Goal: Find specific page/section: Find specific page/section

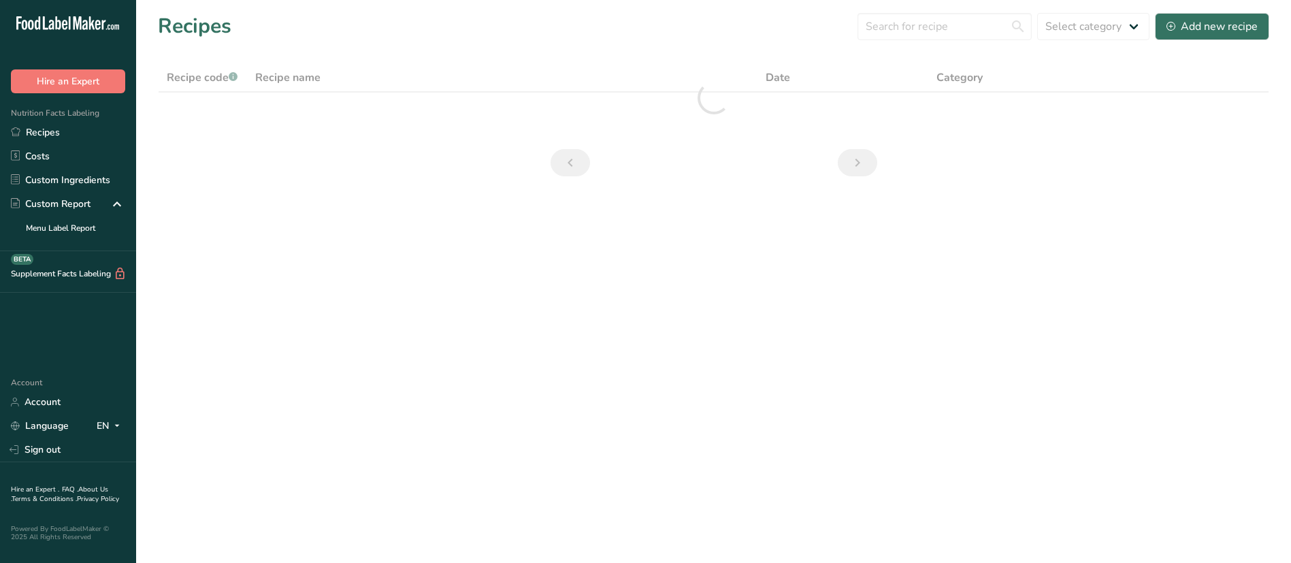
drag, startPoint x: 0, startPoint y: 0, endPoint x: 886, endPoint y: 265, distance: 925.1
click at [886, 265] on main "Recipes Select category All Add new recipe Recipe code .a-a{fill:#347362;}.b-a{…" at bounding box center [645, 281] width 1291 height 563
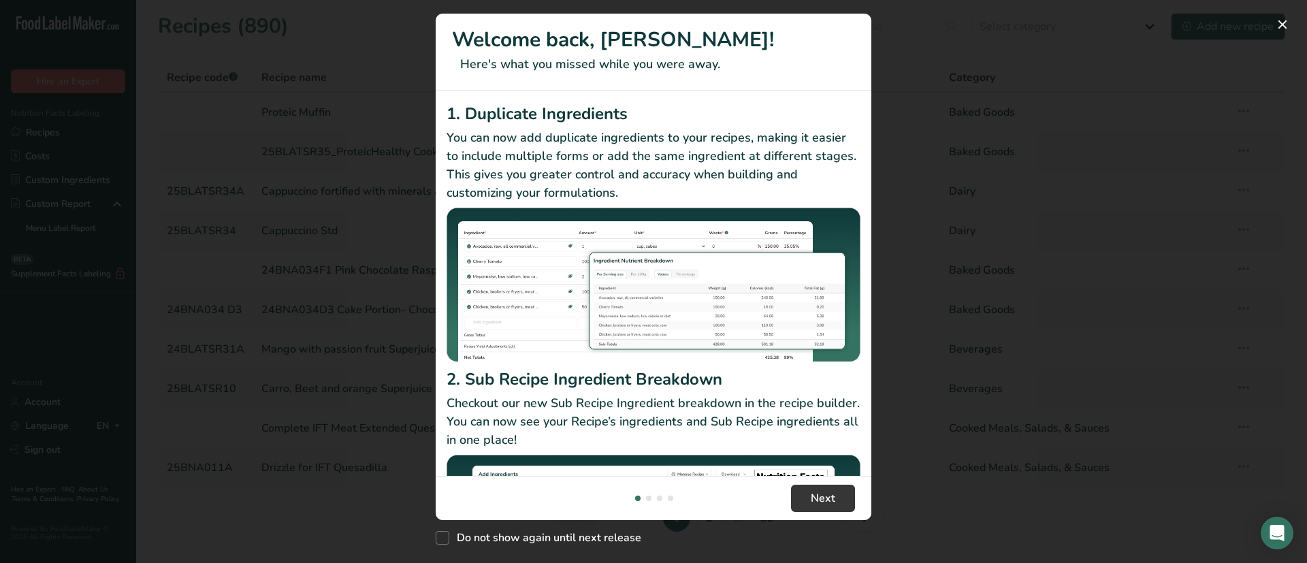
drag, startPoint x: 992, startPoint y: 1, endPoint x: 960, endPoint y: 117, distance: 120.7
click at [960, 117] on div "New Features" at bounding box center [653, 281] width 1307 height 563
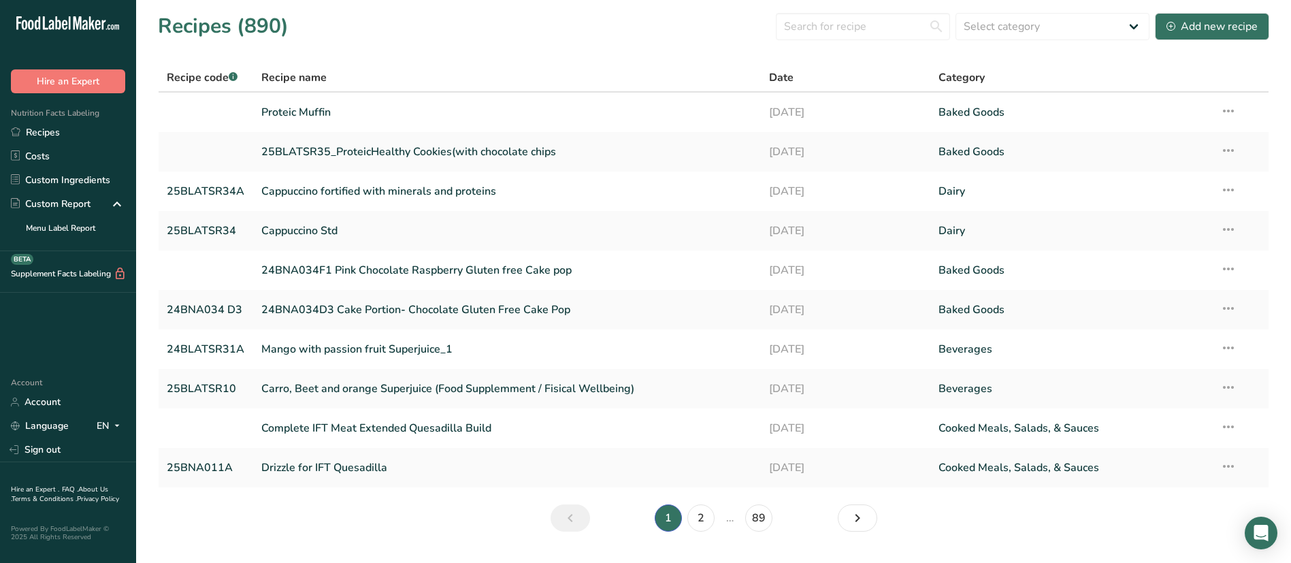
drag, startPoint x: 1154, startPoint y: 71, endPoint x: 1147, endPoint y: -24, distance: 94.9
click at [1147, 0] on html ".a-20{fill:#fff;} Hire an Expert Nutrition Facts Labeling Recipes Costs Custom …" at bounding box center [645, 298] width 1291 height 597
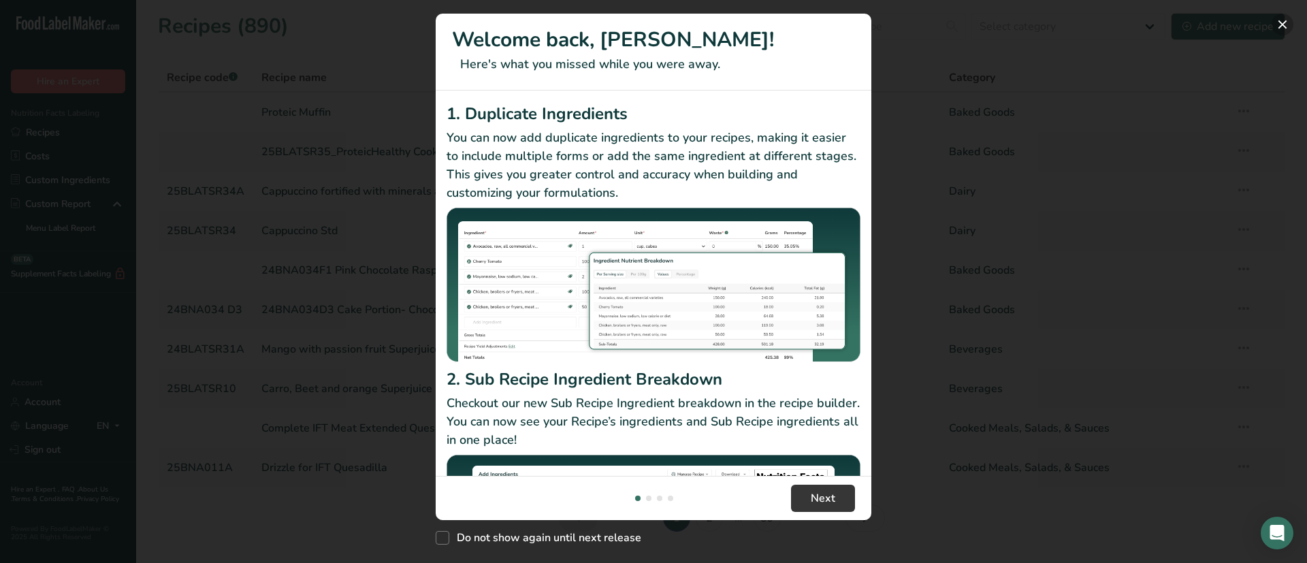
click at [1287, 20] on button "New Features" at bounding box center [1282, 25] width 22 height 22
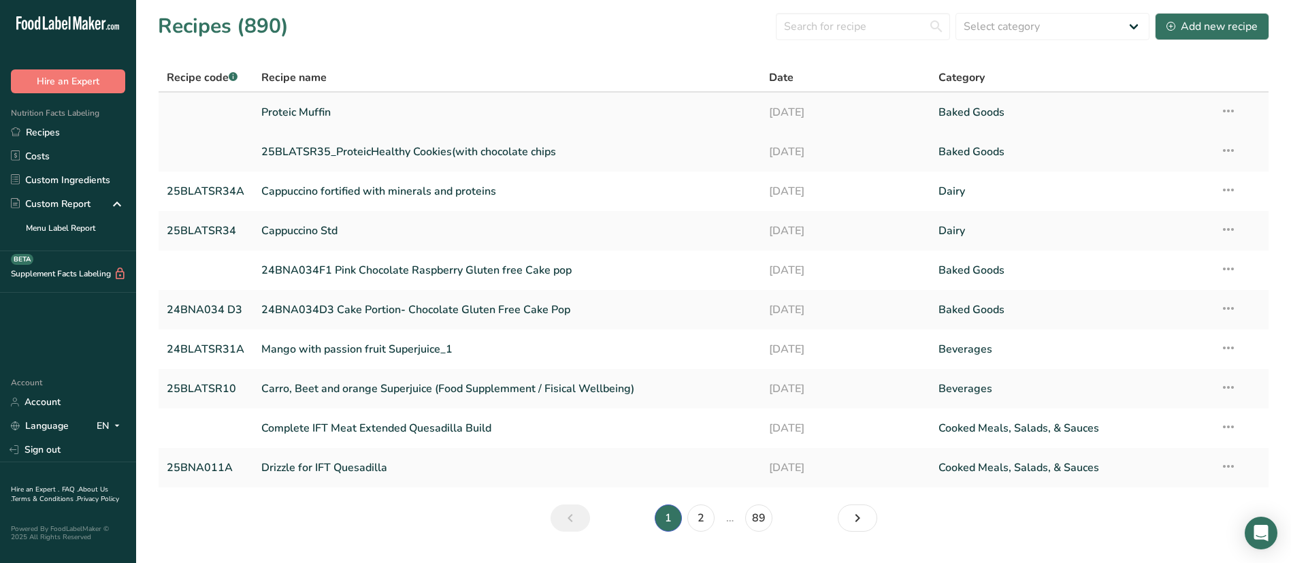
click at [319, 116] on link "Proteic Muffin" at bounding box center [506, 112] width 491 height 29
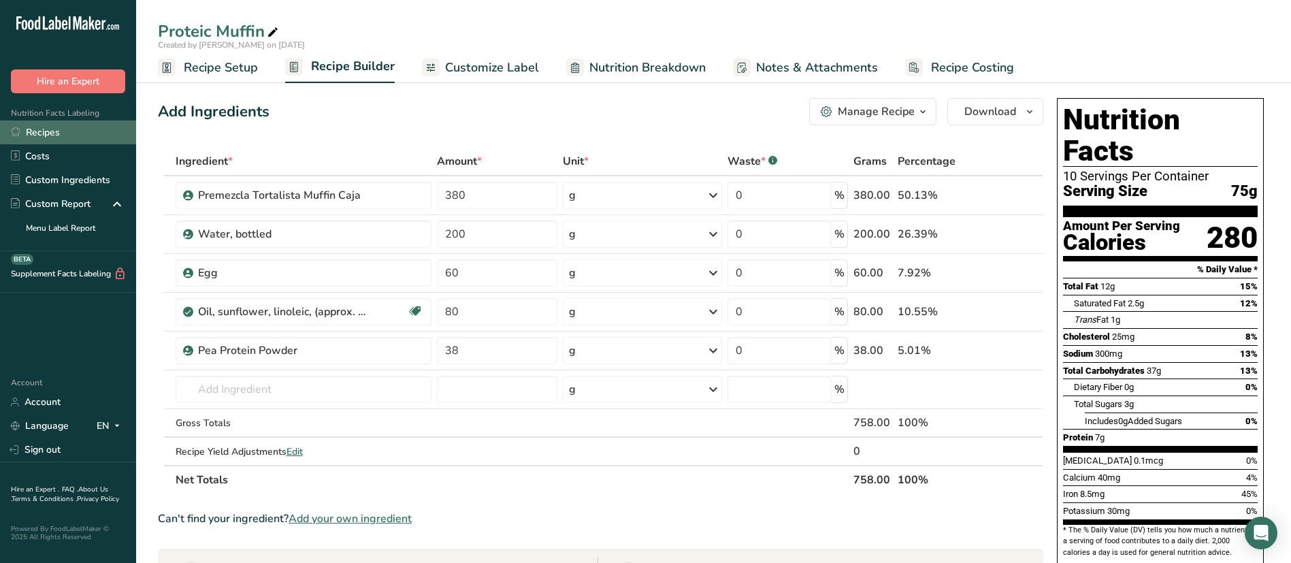
click at [39, 140] on link "Recipes" at bounding box center [68, 132] width 136 height 24
